Goal: Find specific page/section: Find specific page/section

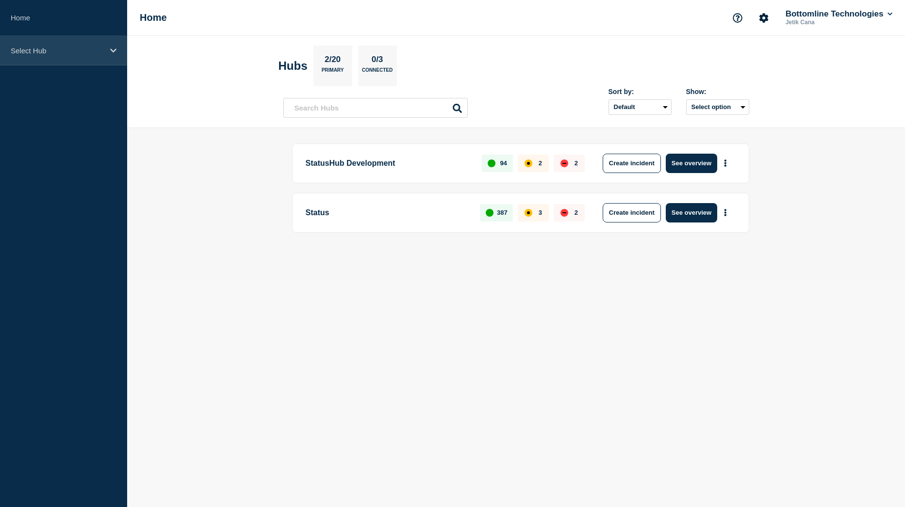
click at [30, 47] on p "Select Hub" at bounding box center [57, 51] width 93 height 8
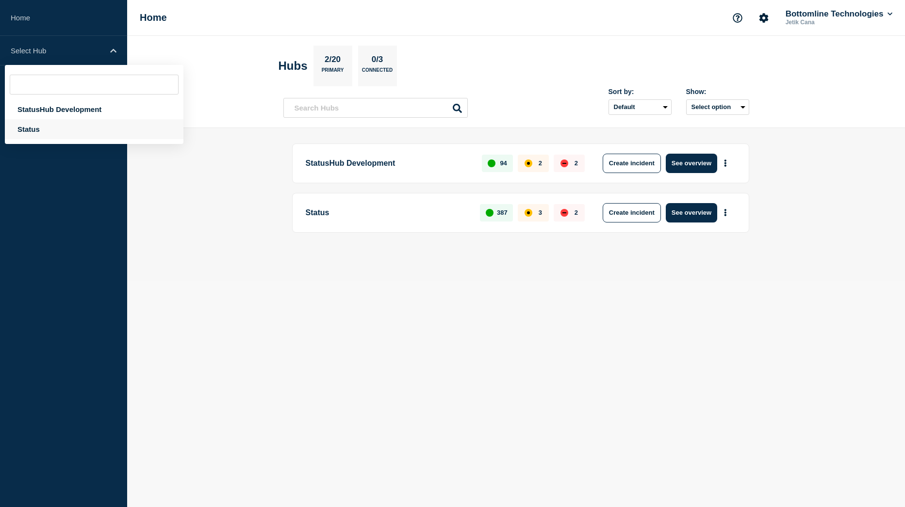
click at [41, 132] on div "Status" at bounding box center [94, 129] width 178 height 20
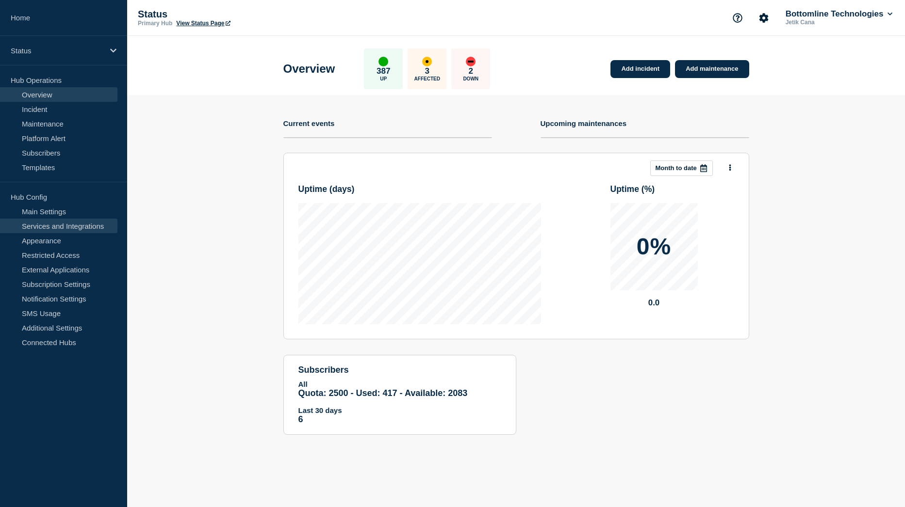
click at [53, 229] on link "Services and Integrations" at bounding box center [58, 226] width 117 height 15
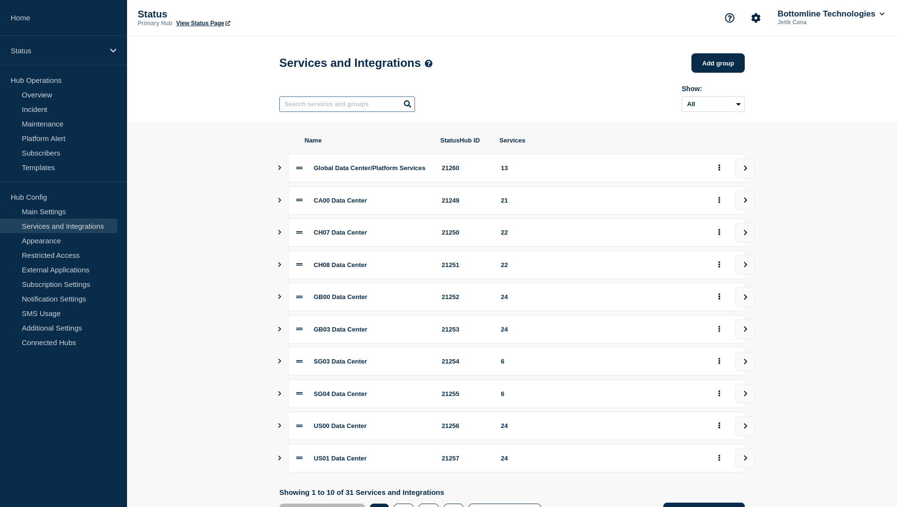
click at [320, 108] on input "text" at bounding box center [347, 105] width 136 height 16
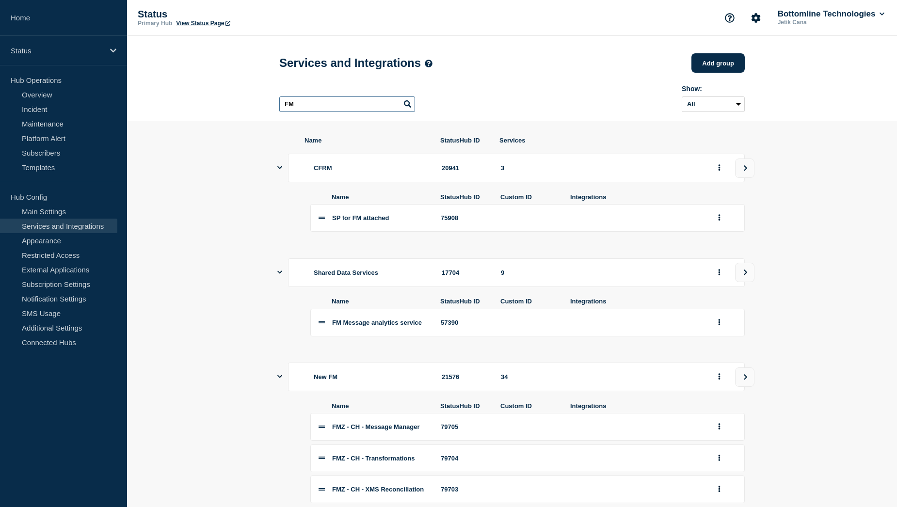
type input "FM"
click at [277, 173] on section "Name StatusHub ID Services CFRM 20941 3 Name StatusHub ID Custom ID Integration…" at bounding box center [512, 461] width 770 height 681
click at [279, 171] on icon "Show services" at bounding box center [279, 167] width 5 height 6
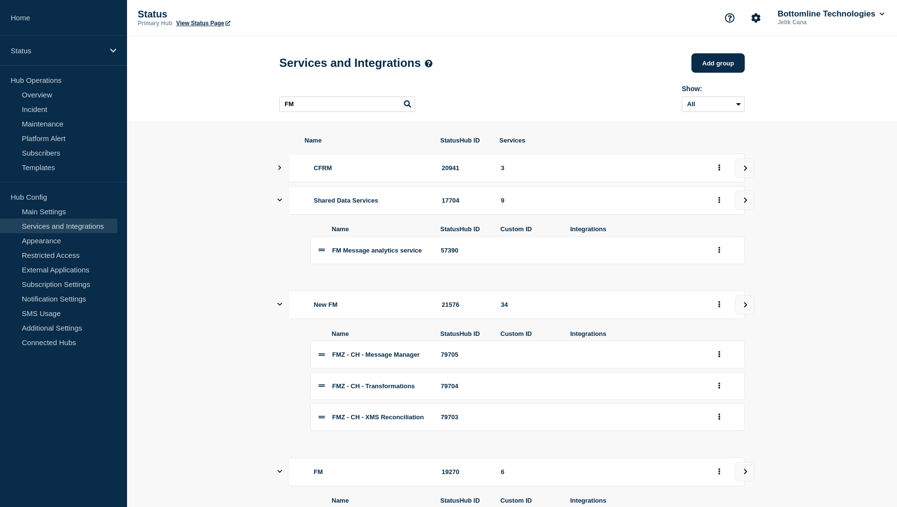
click at [280, 203] on icon "Show services" at bounding box center [279, 200] width 5 height 6
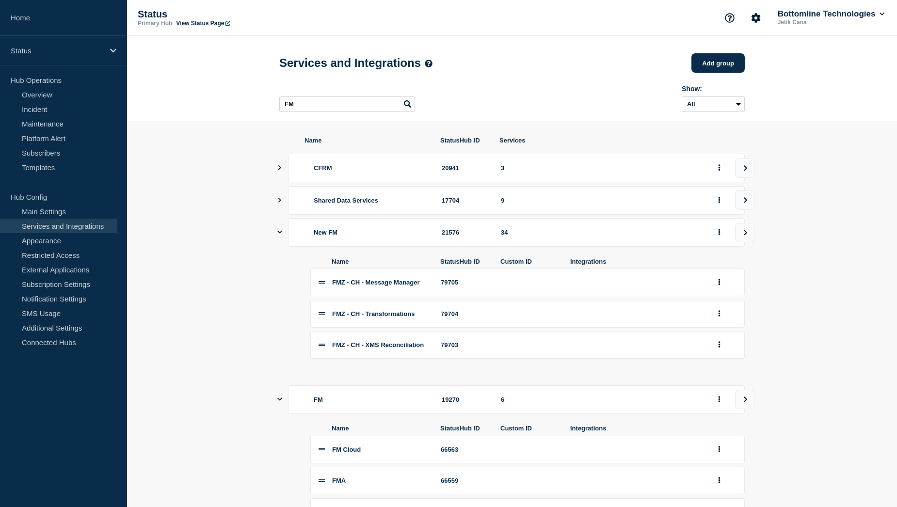
click at [279, 235] on icon "Show services" at bounding box center [279, 232] width 5 height 6
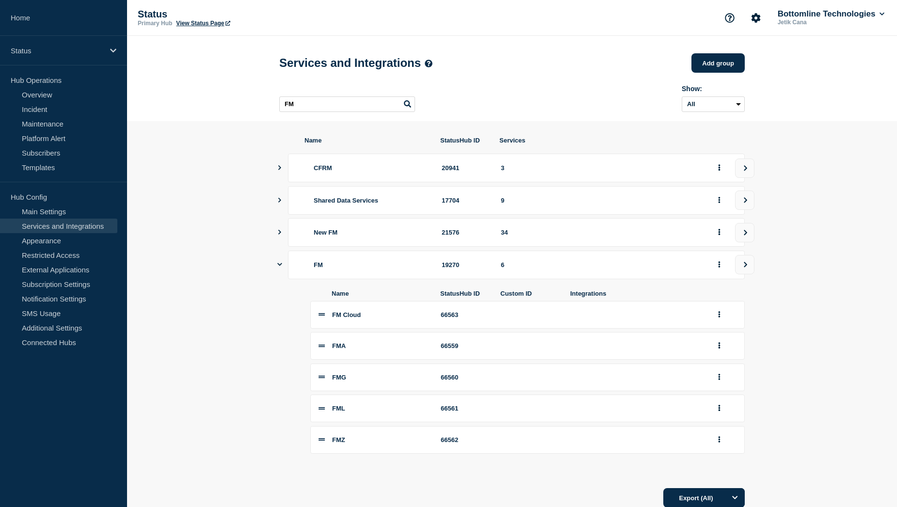
scroll to position [36, 0]
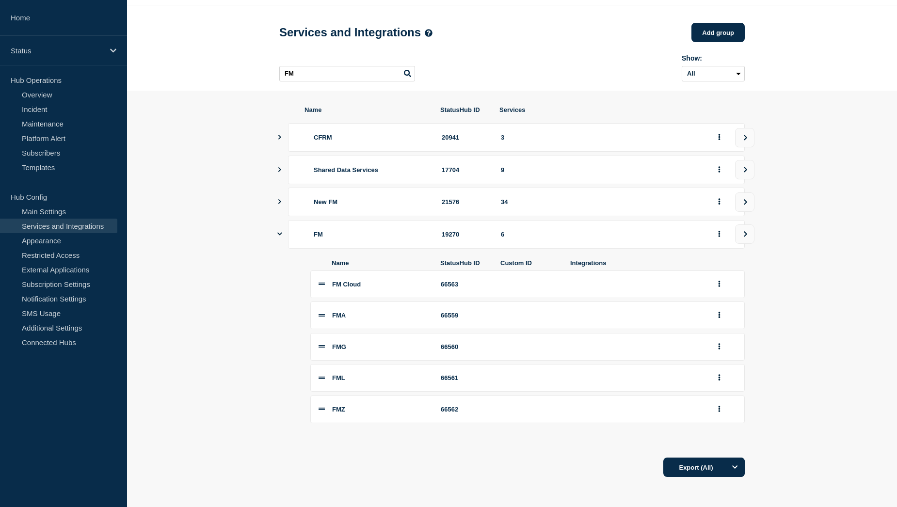
click at [278, 199] on icon "Show services" at bounding box center [279, 201] width 6 height 5
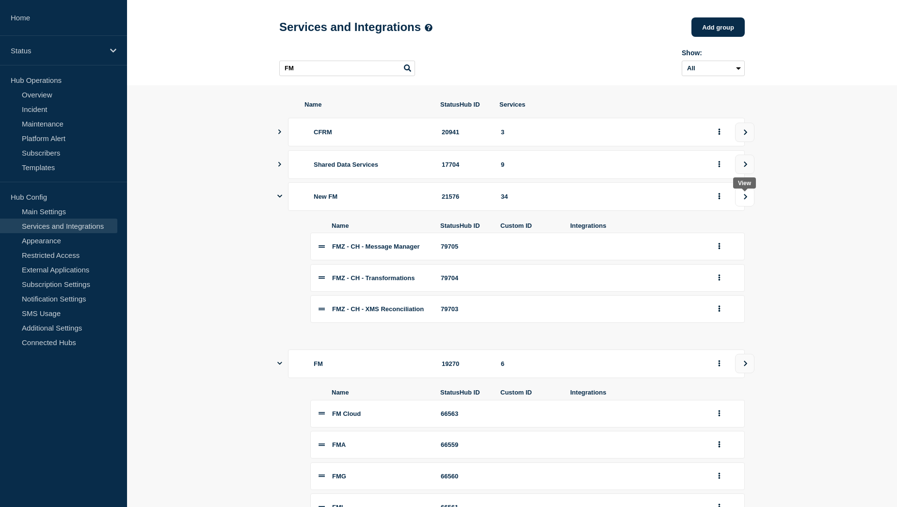
click at [748, 200] on icon "view group" at bounding box center [746, 197] width 6 height 6
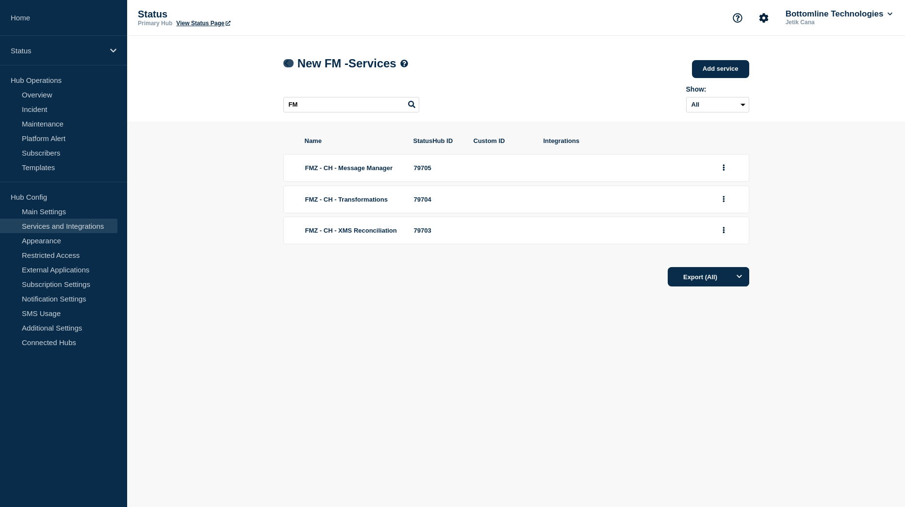
click at [285, 65] on icon at bounding box center [286, 63] width 4 height 6
